Goal: Task Accomplishment & Management: Use online tool/utility

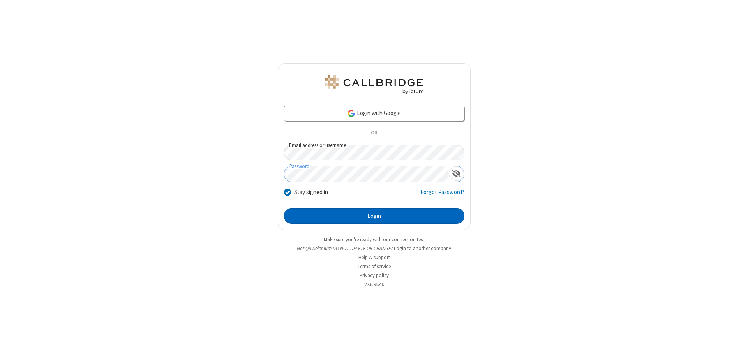
click at [374, 216] on button "Login" at bounding box center [374, 216] width 180 height 16
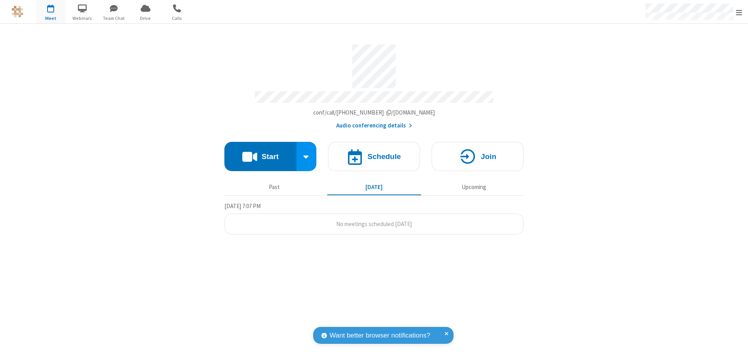
click at [260, 153] on button "Start" at bounding box center [260, 156] width 72 height 29
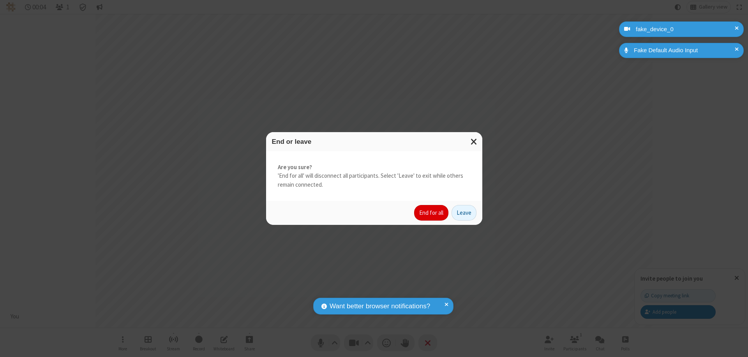
click at [431, 213] on button "End for all" at bounding box center [431, 213] width 34 height 16
